Goal: Check status: Check status

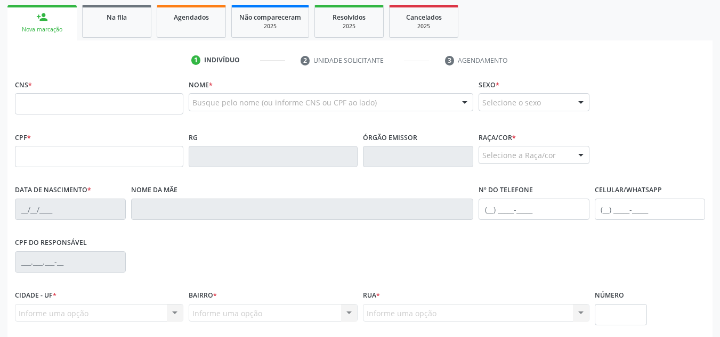
scroll to position [169, 0]
click at [422, 23] on div "2025" at bounding box center [423, 26] width 53 height 8
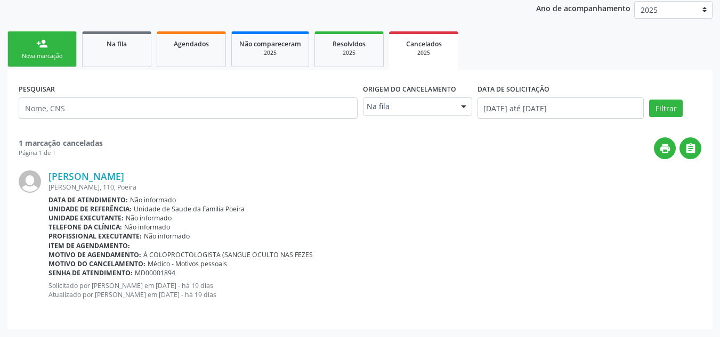
scroll to position [143, 0]
click at [358, 46] on span "Resolvidos" at bounding box center [349, 43] width 33 height 9
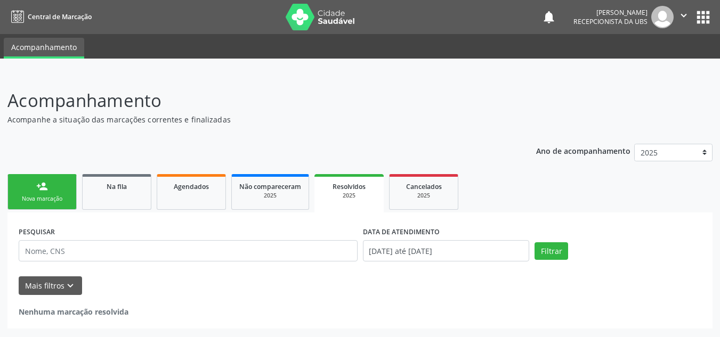
scroll to position [0, 0]
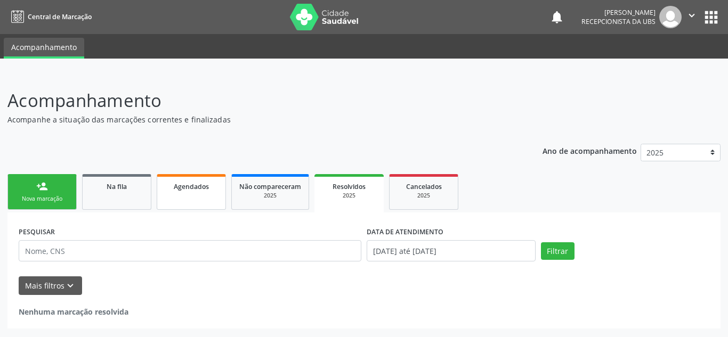
click at [196, 192] on link "Agendados" at bounding box center [191, 192] width 69 height 36
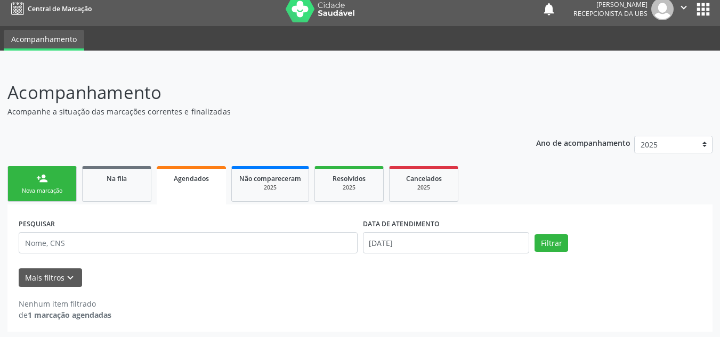
scroll to position [10, 0]
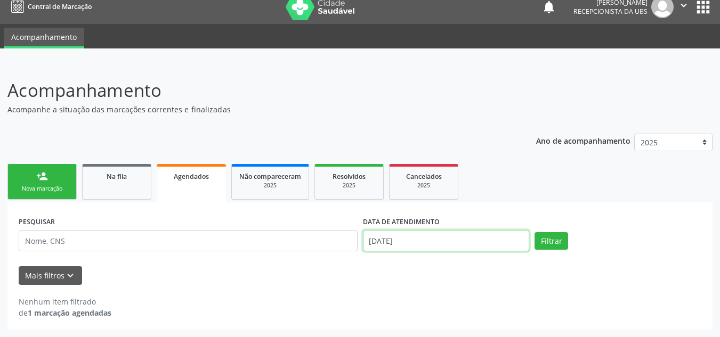
click at [411, 241] on input "[DATE]" at bounding box center [446, 240] width 167 height 21
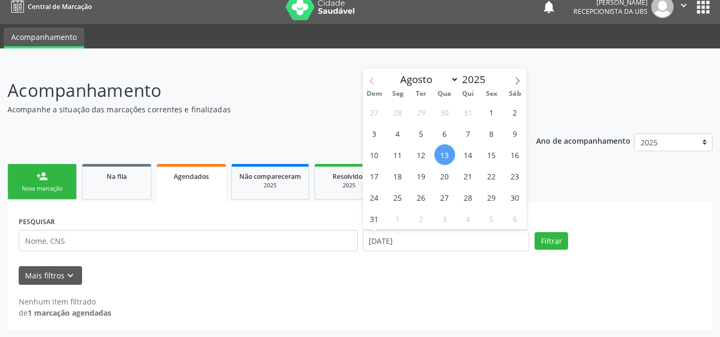
click at [370, 78] on icon at bounding box center [371, 80] width 7 height 7
select select "6"
click at [426, 111] on span "1" at bounding box center [421, 112] width 21 height 21
type input "[DATE]"
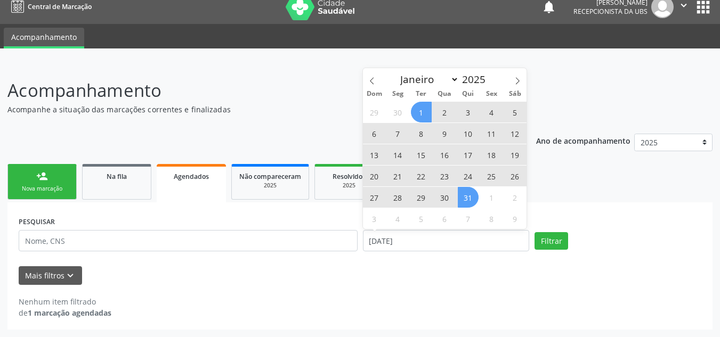
click at [467, 190] on span "31" at bounding box center [468, 197] width 21 height 21
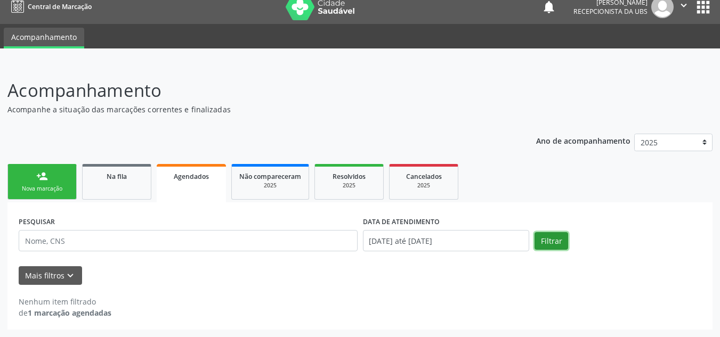
click at [551, 236] on button "Filtrar" at bounding box center [552, 241] width 34 height 18
click at [36, 277] on button "Mais filtros keyboard_arrow_down" at bounding box center [50, 275] width 63 height 19
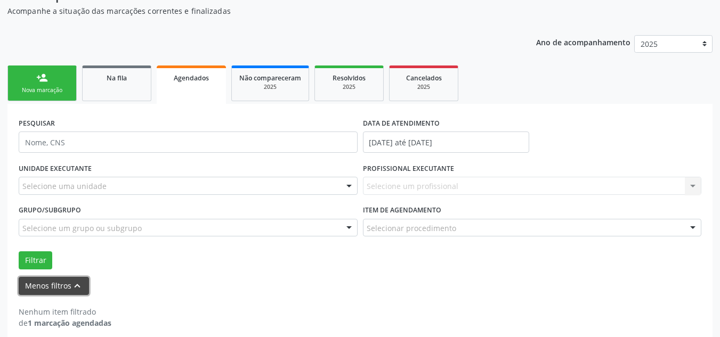
scroll to position [119, 0]
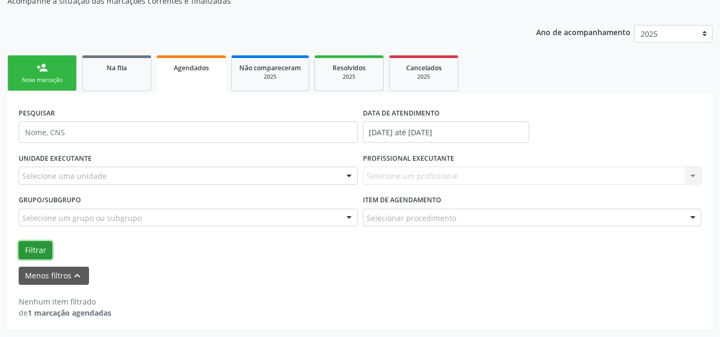
click at [26, 248] on button "Filtrar" at bounding box center [36, 250] width 34 height 18
click at [116, 70] on span "Na fila" at bounding box center [117, 67] width 20 height 9
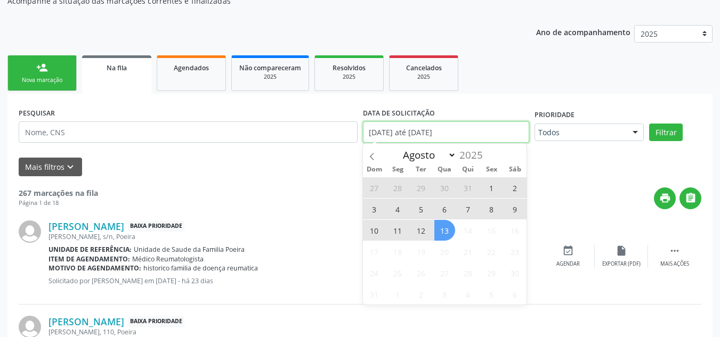
click at [463, 135] on input "[DATE] até [DATE]" at bounding box center [446, 132] width 167 height 21
click at [357, 154] on form "PESQUISAR DATA DE SOLICITAÇÃO [DATE] até [DATE] Prioridade Todos Todos Baixa Pr…" at bounding box center [360, 140] width 683 height 71
drag, startPoint x: 420, startPoint y: 137, endPoint x: 389, endPoint y: 143, distance: 31.5
click at [421, 137] on input "[DATE] até [DATE]" at bounding box center [446, 132] width 167 height 21
click at [366, 155] on span at bounding box center [372, 153] width 18 height 18
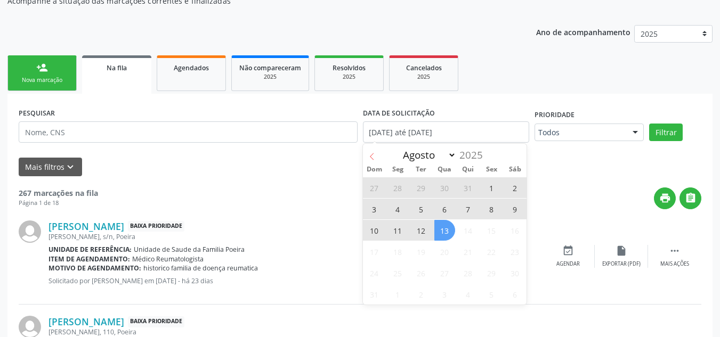
select select "6"
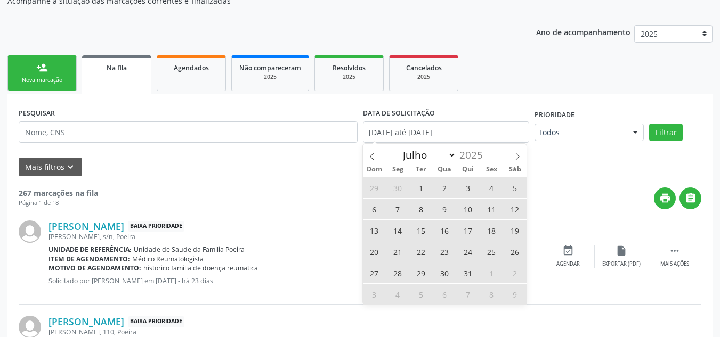
click at [421, 185] on span "1" at bounding box center [421, 187] width 21 height 21
type input "[DATE]"
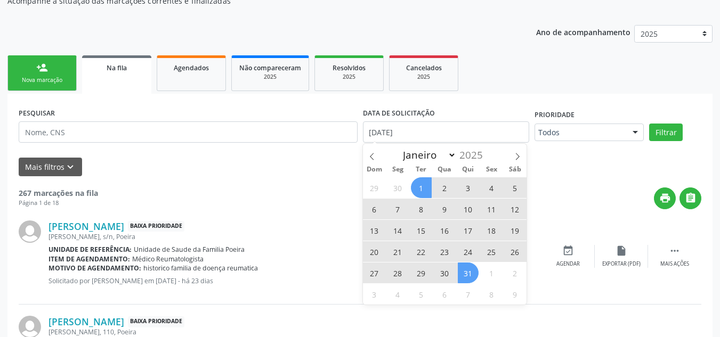
click at [469, 271] on span "31" at bounding box center [468, 273] width 21 height 21
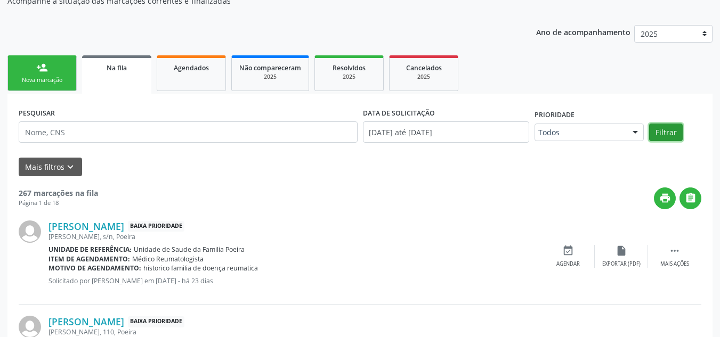
click at [658, 130] on button "Filtrar" at bounding box center [666, 133] width 34 height 18
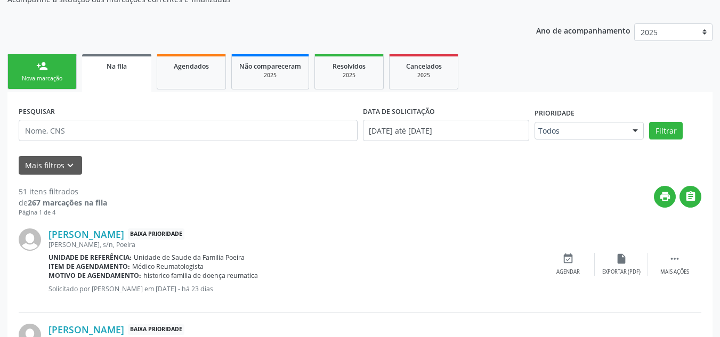
scroll to position [66, 0]
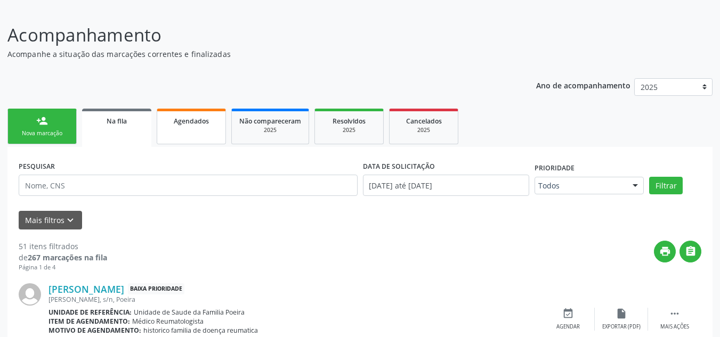
click at [176, 123] on span "Agendados" at bounding box center [191, 121] width 35 height 9
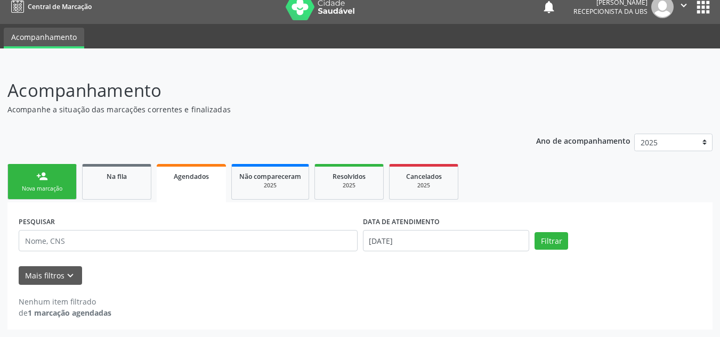
scroll to position [10, 0]
click at [415, 240] on input "[DATE]" at bounding box center [446, 240] width 167 height 21
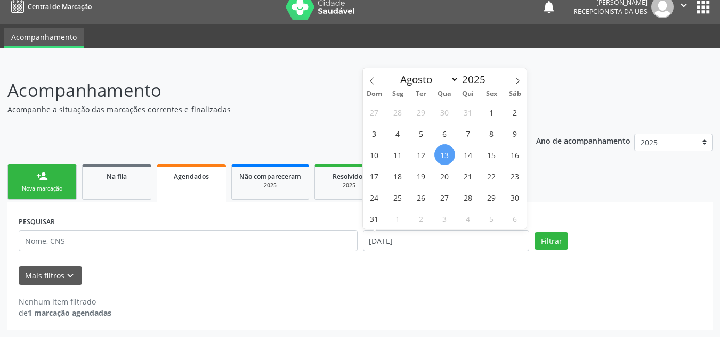
drag, startPoint x: 370, startPoint y: 80, endPoint x: 360, endPoint y: 84, distance: 10.6
click at [367, 80] on span at bounding box center [372, 77] width 18 height 18
select select "6"
click at [423, 108] on span "1" at bounding box center [421, 112] width 21 height 21
type input "[DATE]"
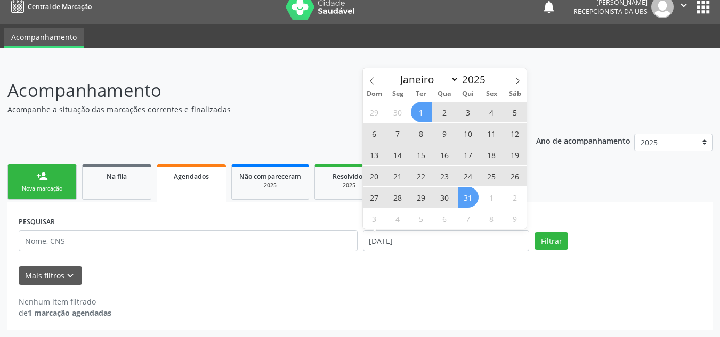
click at [462, 196] on span "31" at bounding box center [468, 197] width 21 height 21
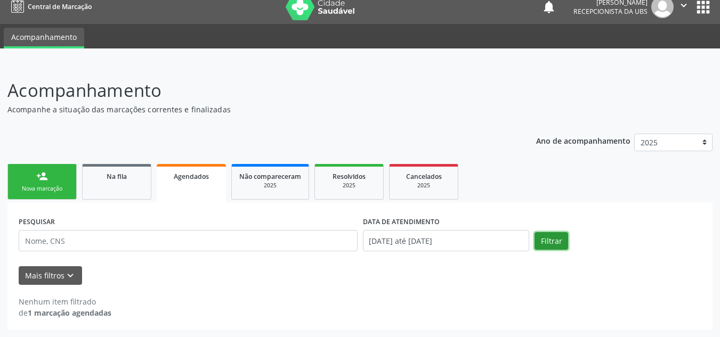
click at [547, 240] on button "Filtrar" at bounding box center [552, 241] width 34 height 18
click at [112, 175] on span "Na fila" at bounding box center [117, 176] width 20 height 9
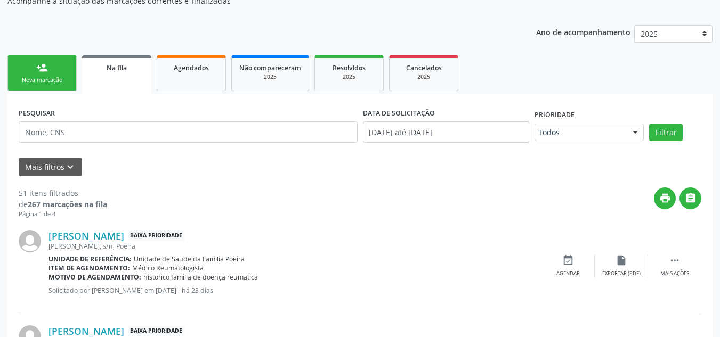
scroll to position [117, 0]
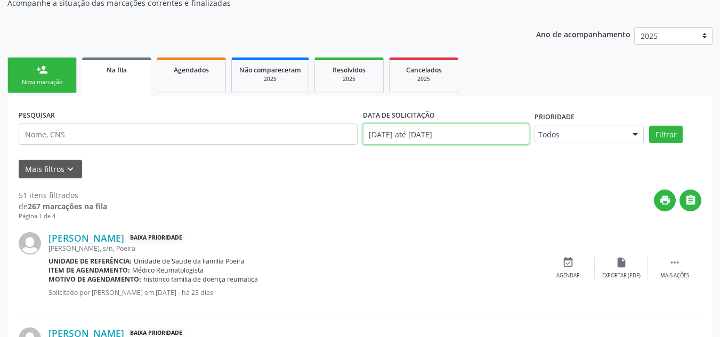
click at [413, 138] on input "[DATE] até [DATE]" at bounding box center [446, 134] width 167 height 21
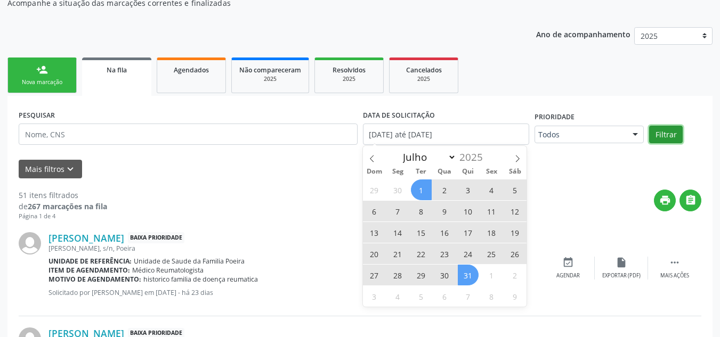
click at [672, 130] on button "Filtrar" at bounding box center [666, 135] width 34 height 18
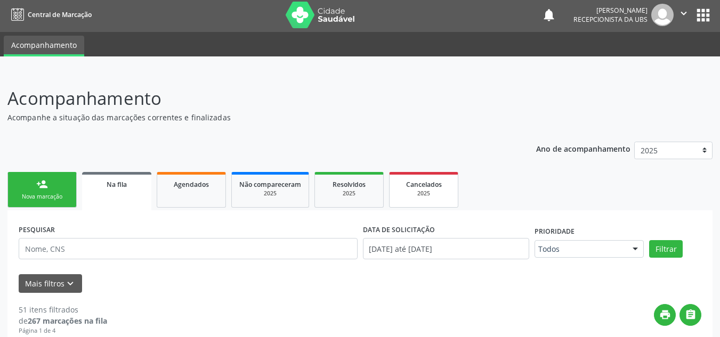
scroll to position [0, 0]
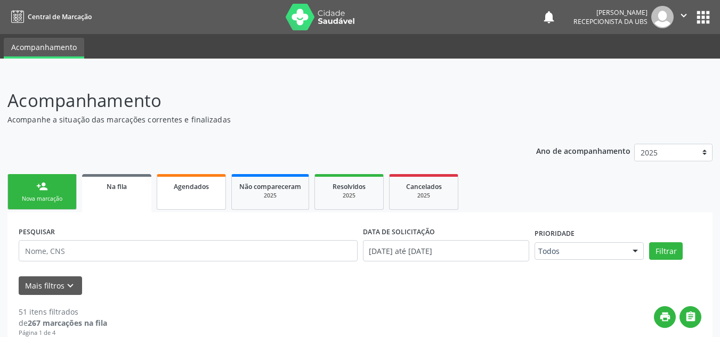
click at [173, 193] on link "Agendados" at bounding box center [191, 192] width 69 height 36
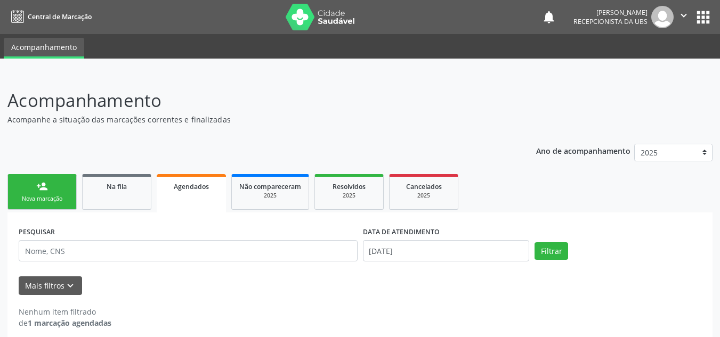
scroll to position [10, 0]
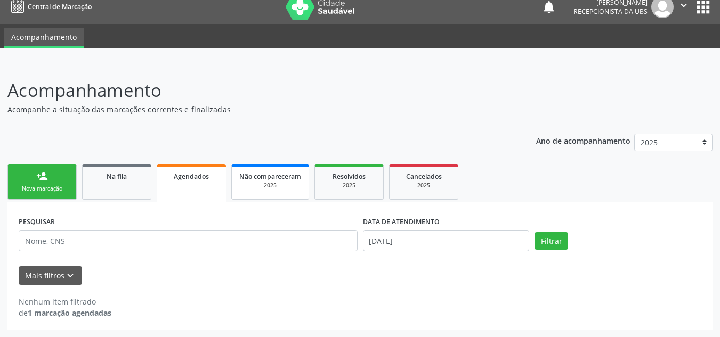
click at [273, 183] on div "2025" at bounding box center [270, 186] width 62 height 8
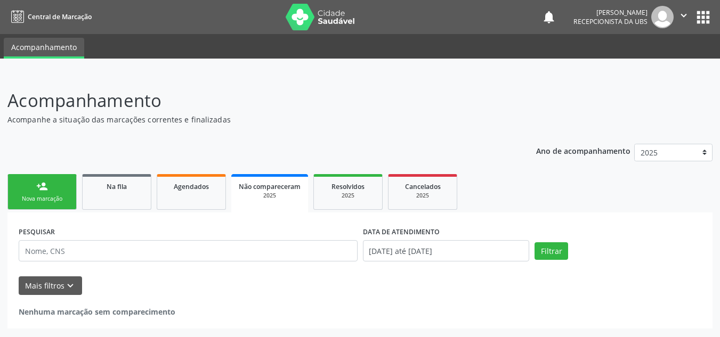
scroll to position [0, 0]
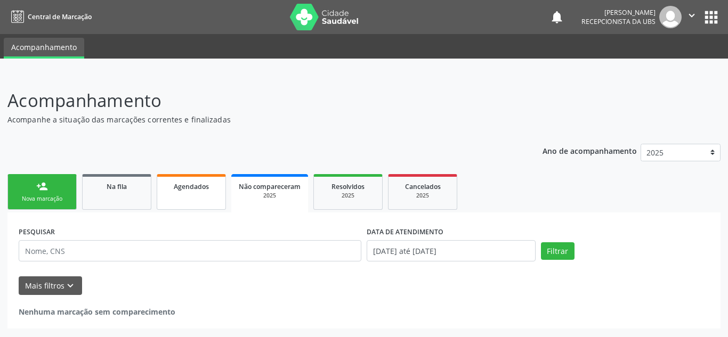
click at [179, 187] on span "Agendados" at bounding box center [191, 186] width 35 height 9
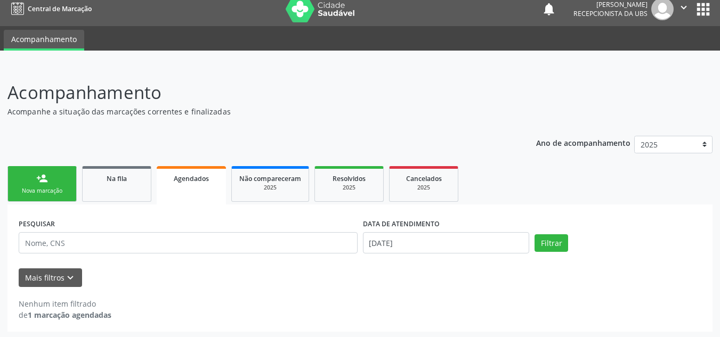
scroll to position [10, 0]
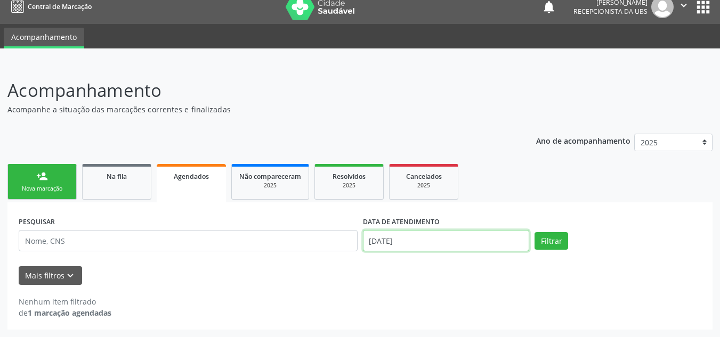
click at [440, 248] on input "[DATE]" at bounding box center [446, 240] width 167 height 21
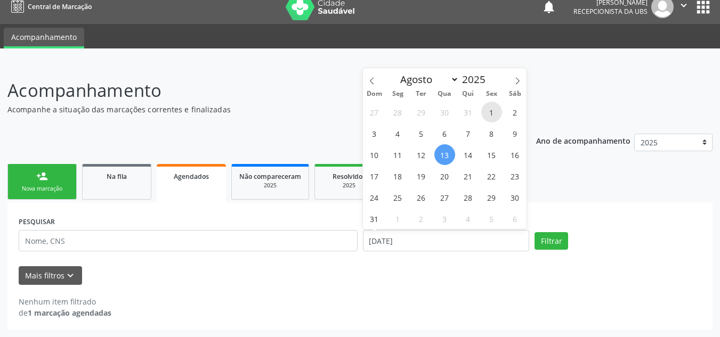
click at [490, 119] on span "1" at bounding box center [491, 112] width 21 height 21
type input "[DATE]"
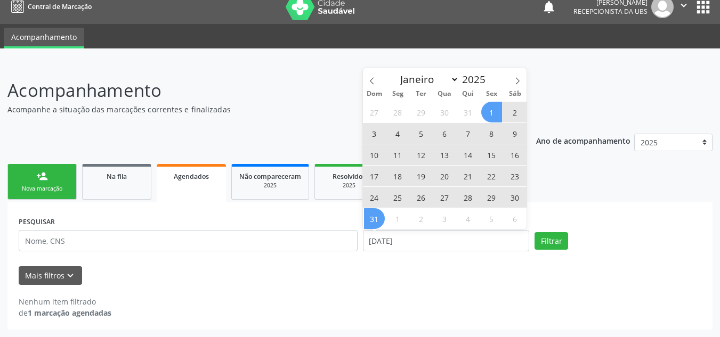
click at [375, 219] on span "31" at bounding box center [374, 218] width 21 height 21
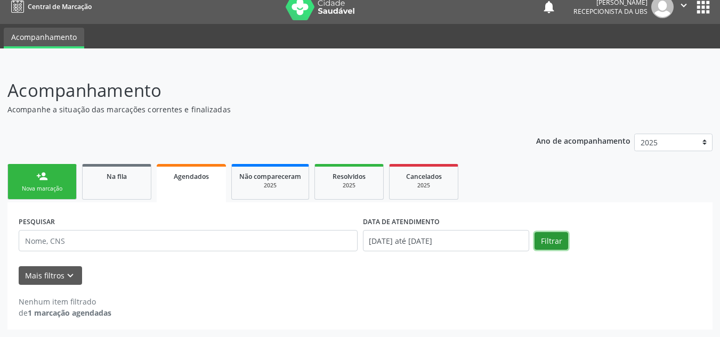
click at [548, 240] on button "Filtrar" at bounding box center [552, 241] width 34 height 18
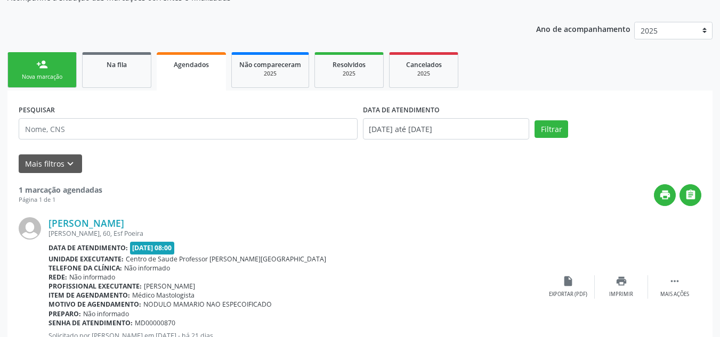
scroll to position [0, 0]
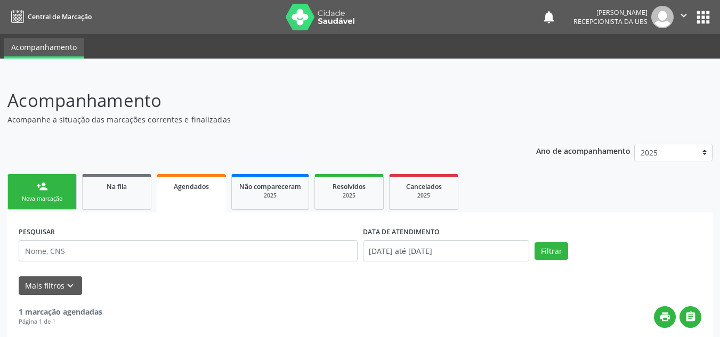
click at [686, 23] on button "" at bounding box center [684, 17] width 20 height 22
click at [653, 62] on link "Sair" at bounding box center [657, 65] width 74 height 15
